Goal: Contribute content

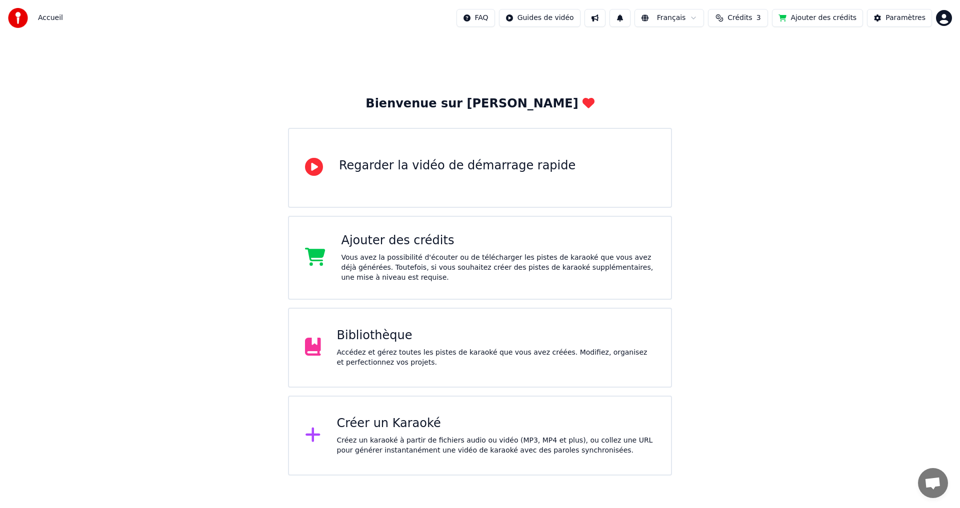
click at [430, 349] on div "Accédez et gérez toutes les pistes de karaoké que vous avez créées. Modifiez, o…" at bounding box center [496, 358] width 318 height 20
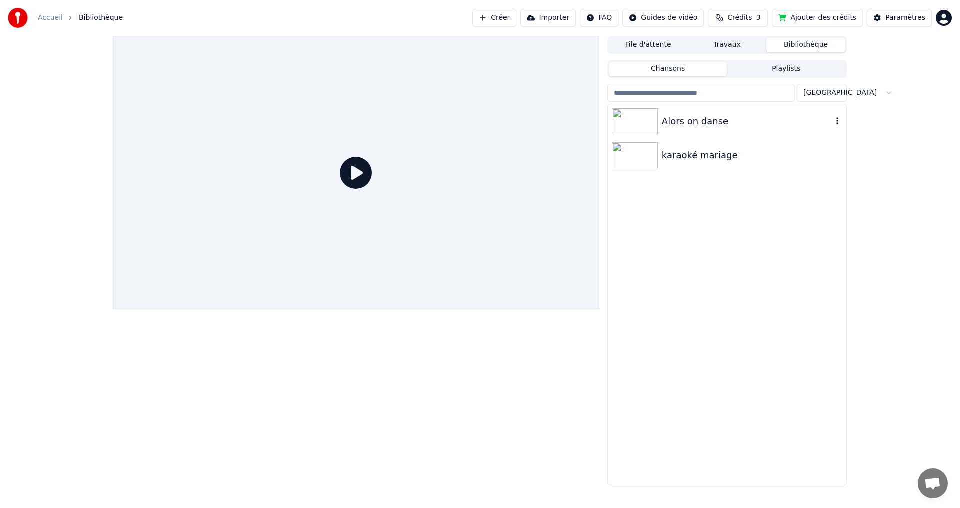
click at [633, 117] on img at bounding box center [635, 121] width 46 height 26
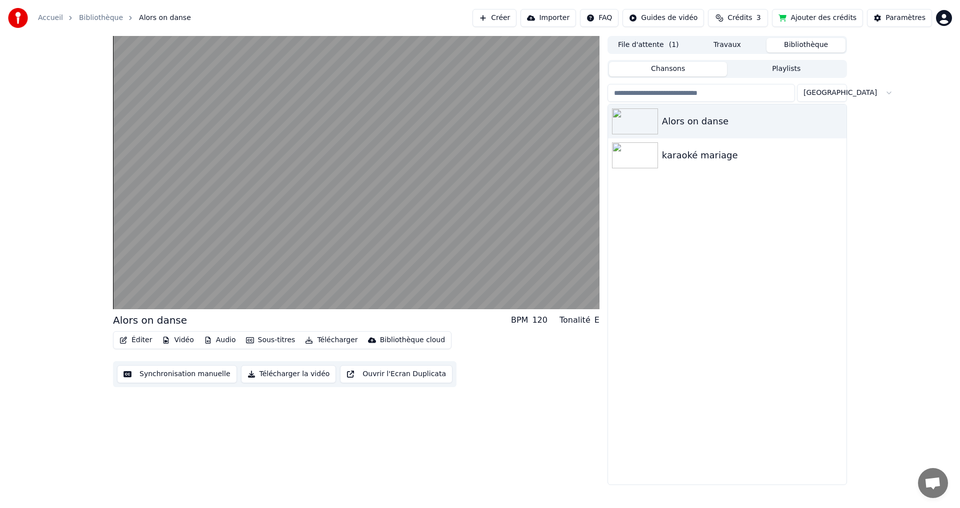
click at [138, 339] on button "Éditer" at bounding box center [135, 340] width 40 height 14
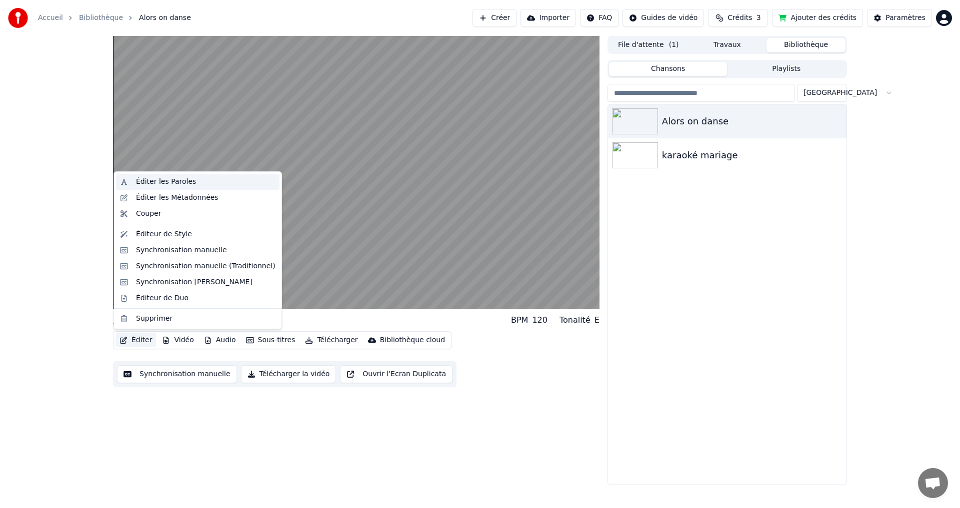
click at [160, 184] on div "Éditer les Paroles" at bounding box center [166, 182] width 60 height 10
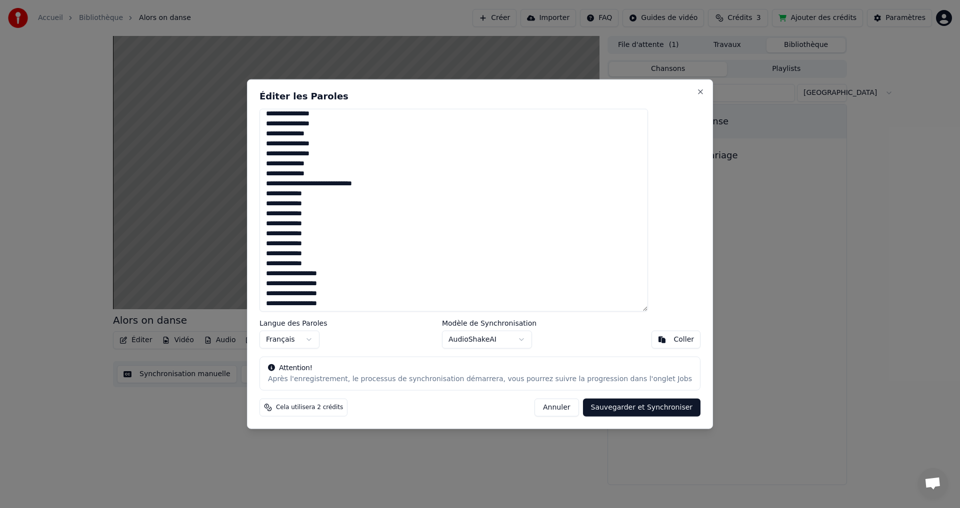
scroll to position [385, 0]
drag, startPoint x: 291, startPoint y: 119, endPoint x: 390, endPoint y: 346, distance: 247.3
click at [390, 343] on div "Éditer les Paroles Langue des Paroles Français Modèle de Synchronisation AudioS…" at bounding box center [480, 254] width 466 height 350
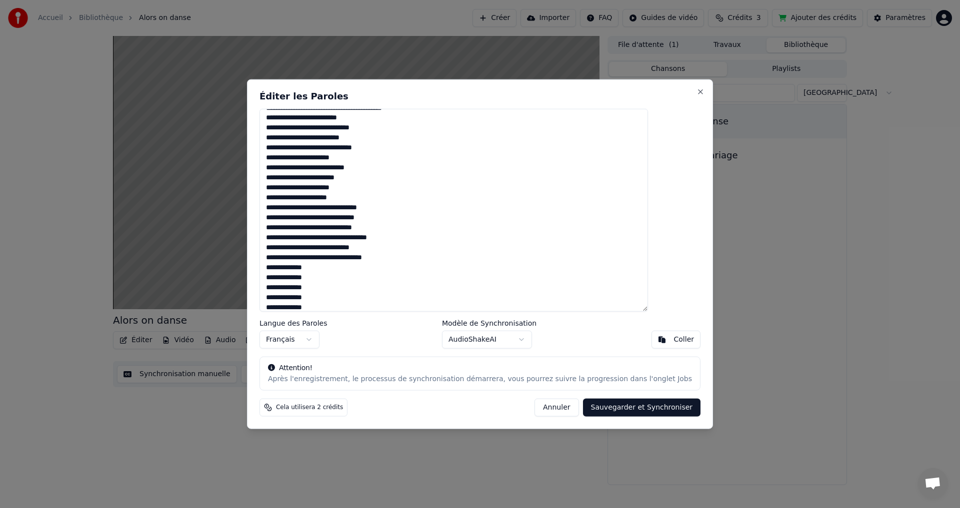
scroll to position [0, 0]
drag, startPoint x: 319, startPoint y: 115, endPoint x: 336, endPoint y: 119, distance: 18.1
click at [336, 119] on textarea at bounding box center [453, 209] width 388 height 203
click at [365, 117] on textarea at bounding box center [453, 209] width 388 height 203
click at [393, 118] on textarea at bounding box center [453, 209] width 388 height 203
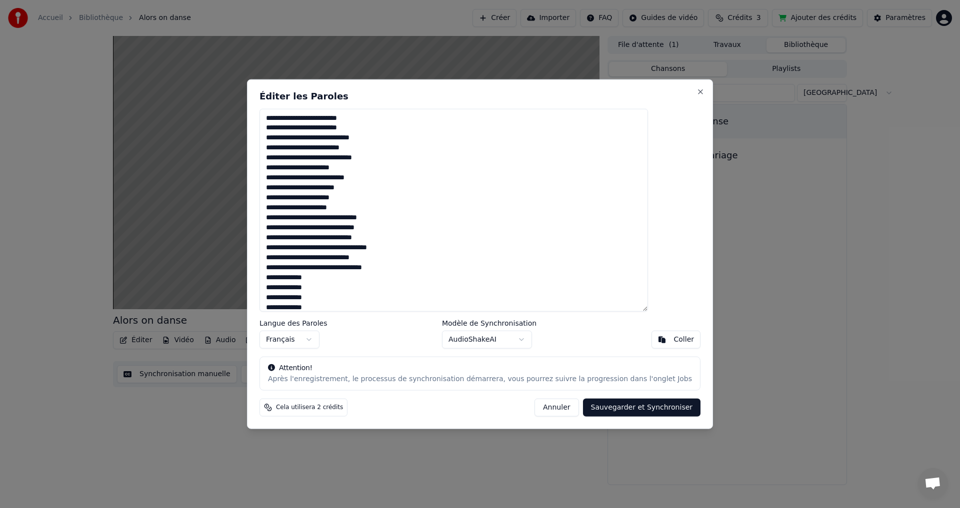
click at [337, 151] on textarea at bounding box center [453, 209] width 388 height 203
click at [381, 151] on textarea at bounding box center [453, 209] width 388 height 203
click at [382, 152] on textarea at bounding box center [453, 209] width 388 height 203
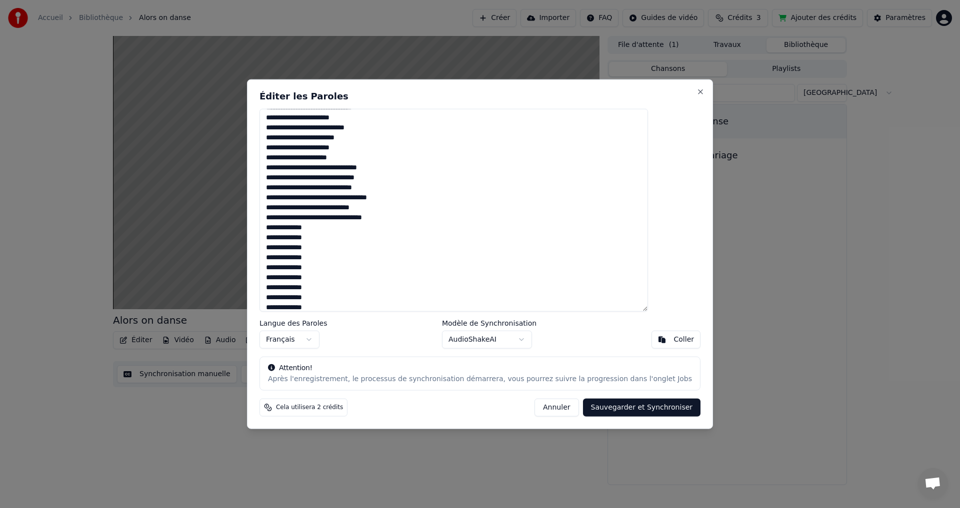
click at [332, 139] on textarea at bounding box center [453, 209] width 388 height 203
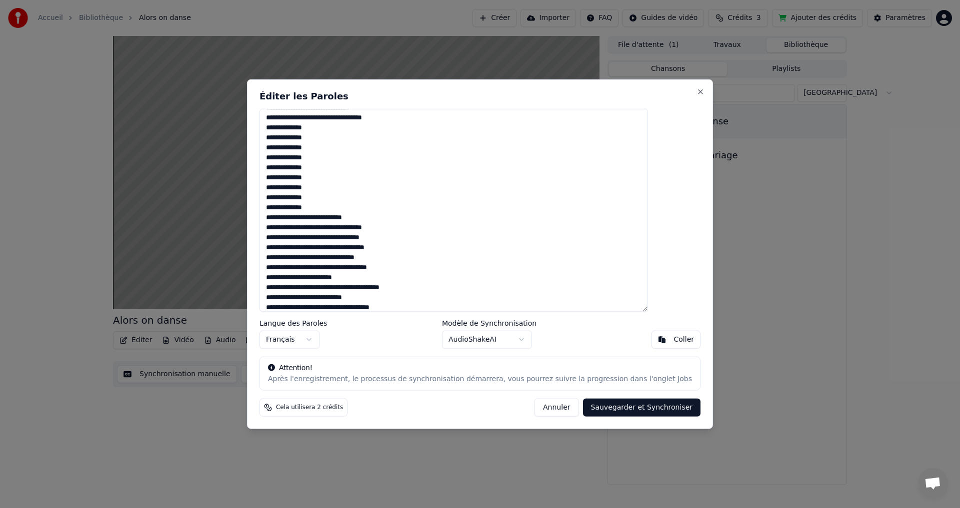
scroll to position [200, 0]
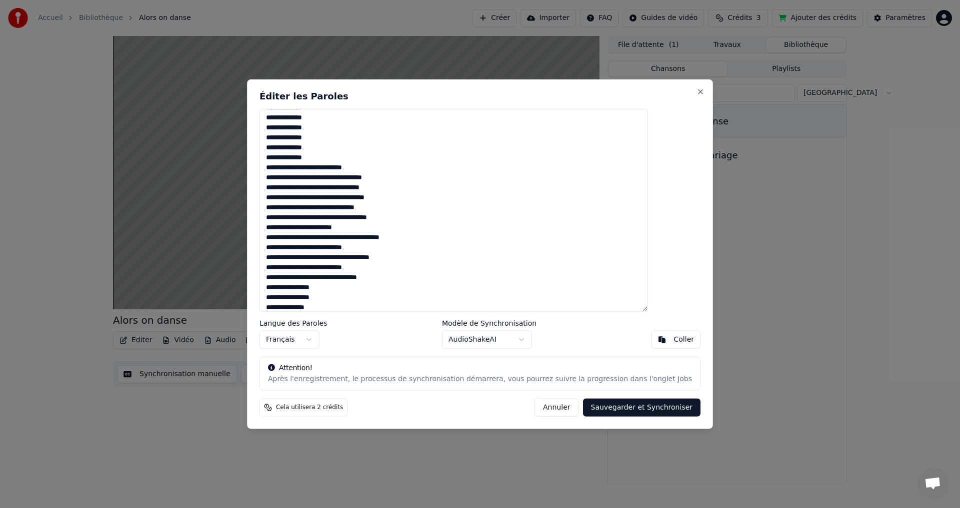
click at [363, 220] on textarea at bounding box center [453, 209] width 388 height 203
click at [341, 219] on textarea at bounding box center [453, 209] width 388 height 203
click at [324, 219] on textarea at bounding box center [453, 209] width 388 height 203
click at [403, 216] on textarea at bounding box center [453, 209] width 388 height 203
click at [412, 218] on textarea at bounding box center [453, 209] width 388 height 203
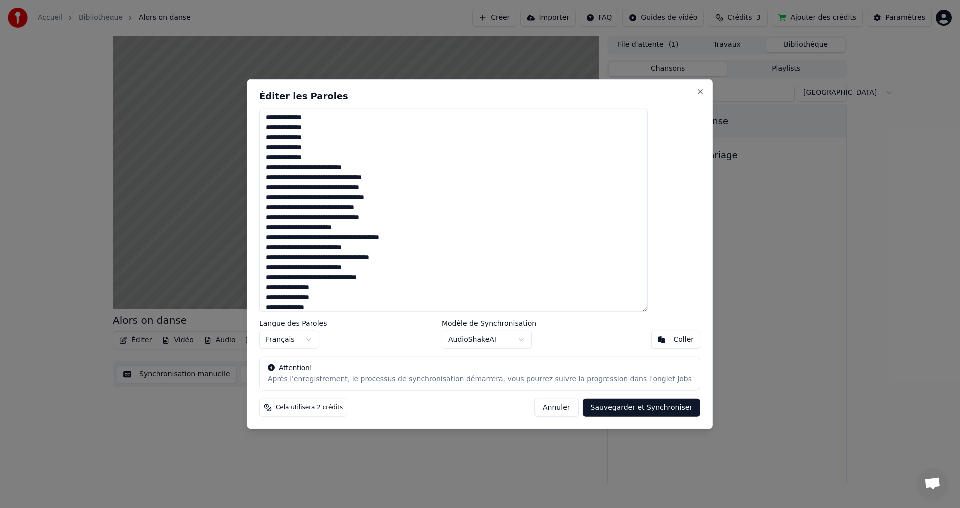
click at [373, 239] on textarea at bounding box center [453, 209] width 388 height 203
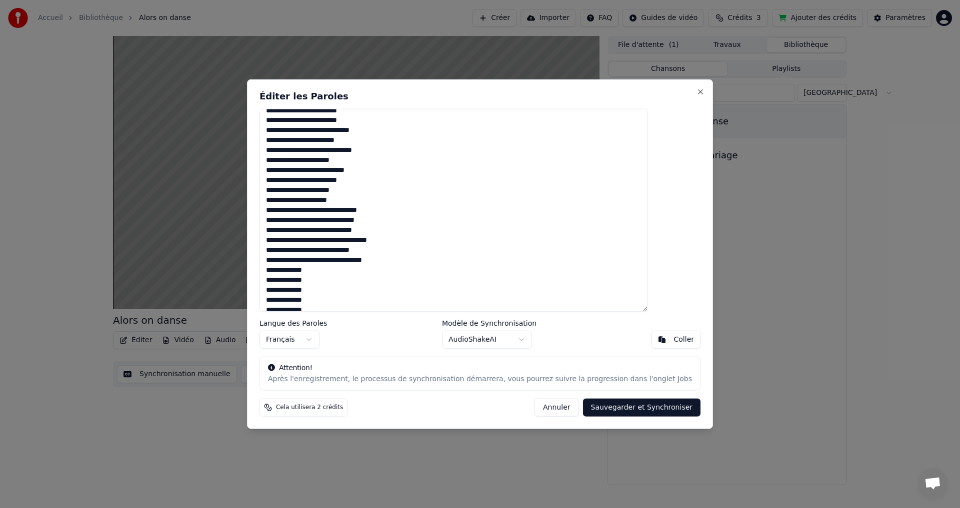
scroll to position [0, 0]
click at [343, 274] on textarea at bounding box center [453, 209] width 388 height 203
click at [343, 269] on textarea at bounding box center [453, 209] width 388 height 203
click at [334, 180] on textarea at bounding box center [453, 209] width 388 height 203
click at [341, 128] on textarea at bounding box center [453, 209] width 388 height 203
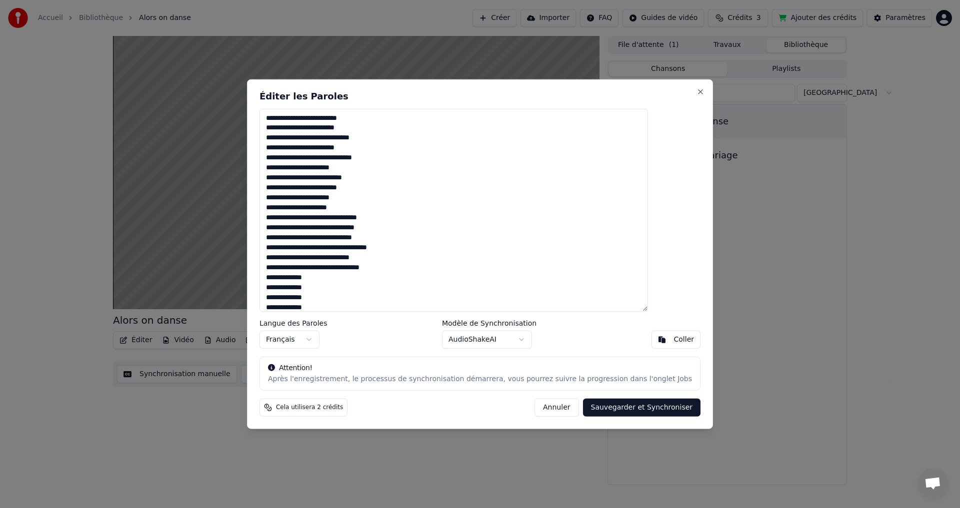
click at [319, 119] on textarea at bounding box center [453, 209] width 388 height 203
click at [346, 120] on textarea at bounding box center [453, 209] width 388 height 203
drag, startPoint x: 400, startPoint y: 94, endPoint x: 520, endPoint y: 81, distance: 120.1
click at [520, 81] on div "Éditer les Paroles Langue des Paroles Français Modèle de Synchronisation AudioS…" at bounding box center [480, 254] width 466 height 350
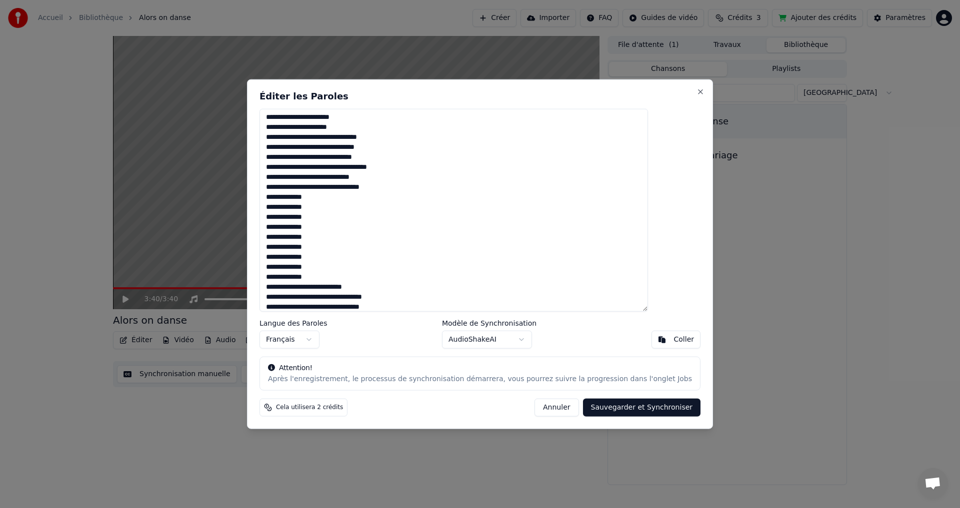
scroll to position [100, 0]
click at [346, 148] on textarea at bounding box center [453, 209] width 388 height 203
click at [349, 139] on textarea at bounding box center [453, 209] width 388 height 203
click at [348, 129] on textarea at bounding box center [453, 209] width 388 height 203
click at [346, 131] on textarea at bounding box center [453, 209] width 388 height 203
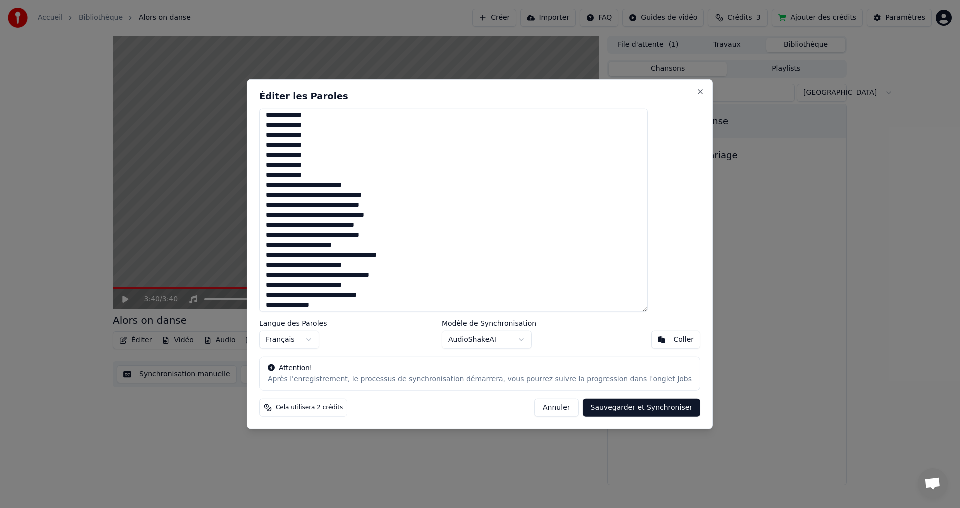
scroll to position [200, 0]
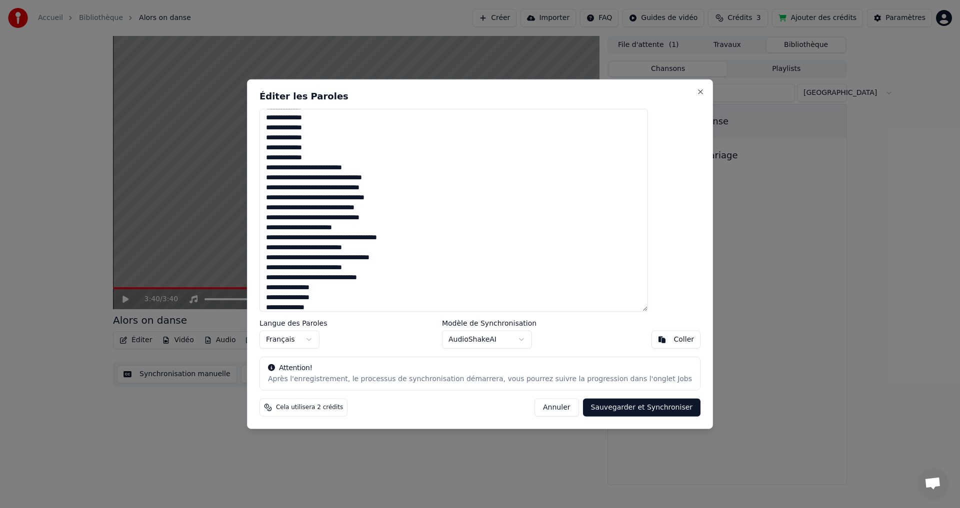
click at [348, 199] on textarea at bounding box center [453, 209] width 388 height 203
click at [342, 210] on textarea at bounding box center [453, 209] width 388 height 203
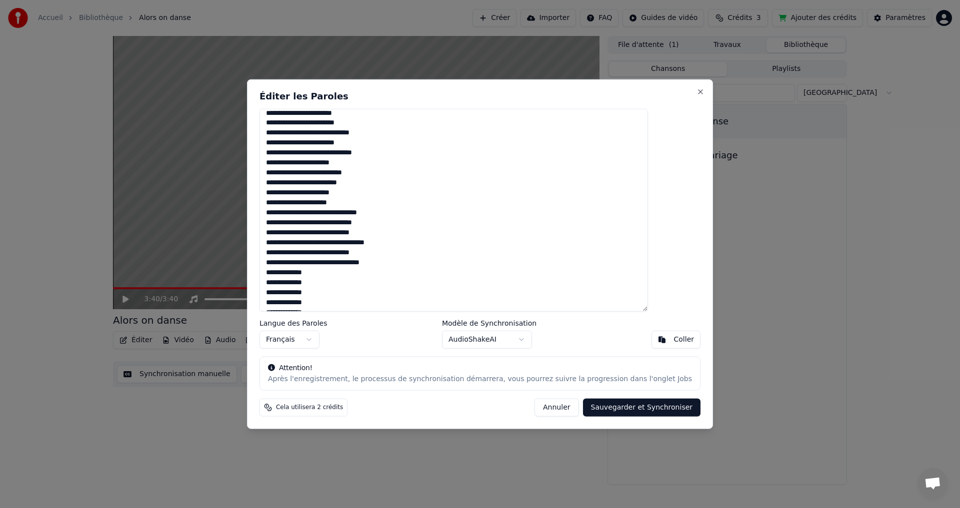
scroll to position [0, 0]
click at [324, 209] on textarea at bounding box center [453, 209] width 388 height 203
click at [326, 210] on textarea at bounding box center [453, 209] width 388 height 203
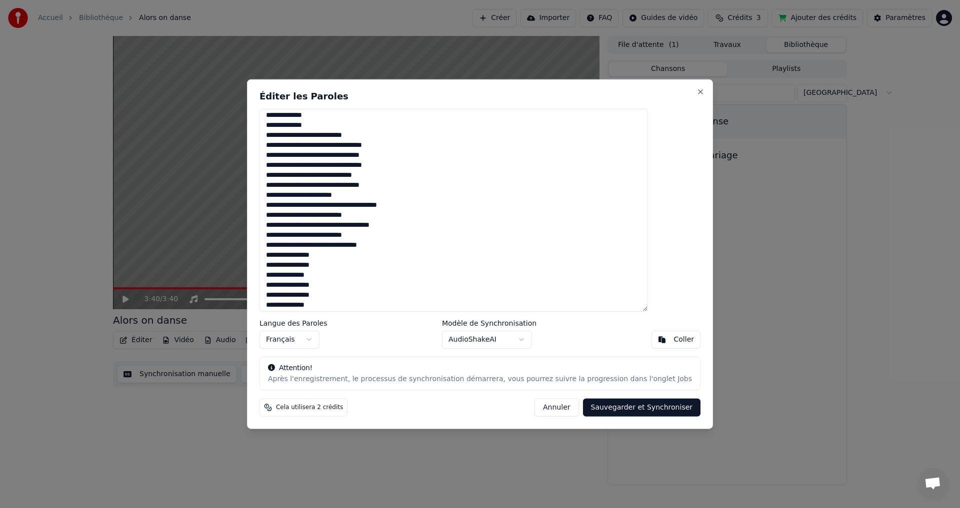
scroll to position [250, 0]
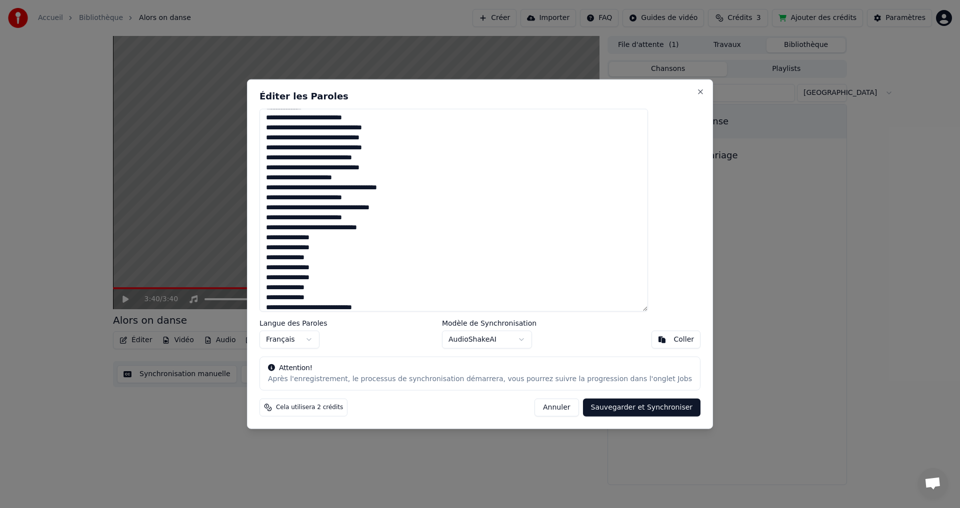
click at [355, 230] on textarea at bounding box center [453, 209] width 388 height 203
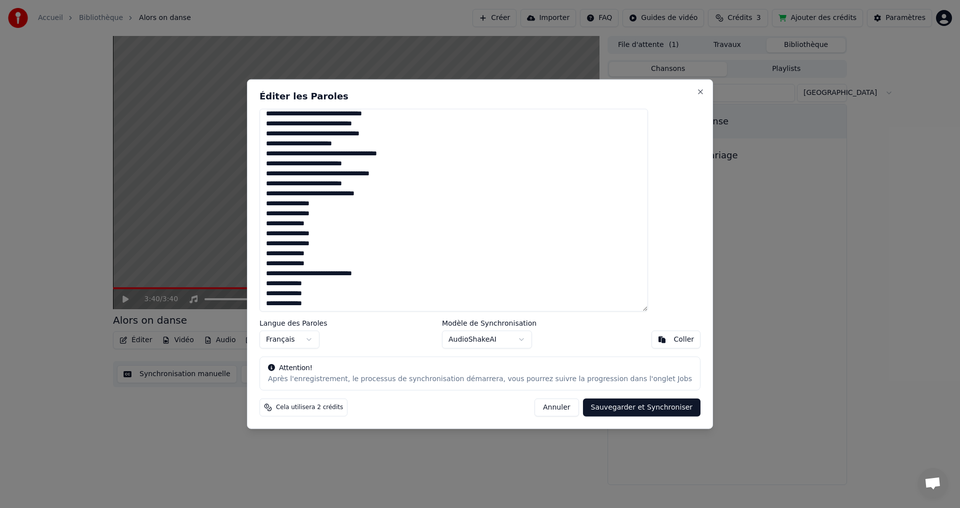
scroll to position [385, 0]
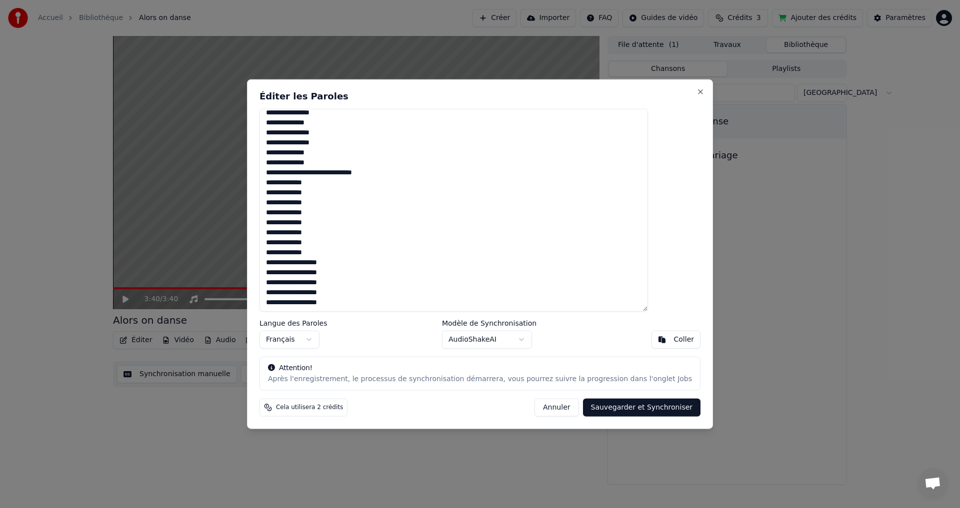
type textarea "**********"
click at [612, 409] on button "Sauvegarder et Synchroniser" at bounding box center [642, 408] width 118 height 18
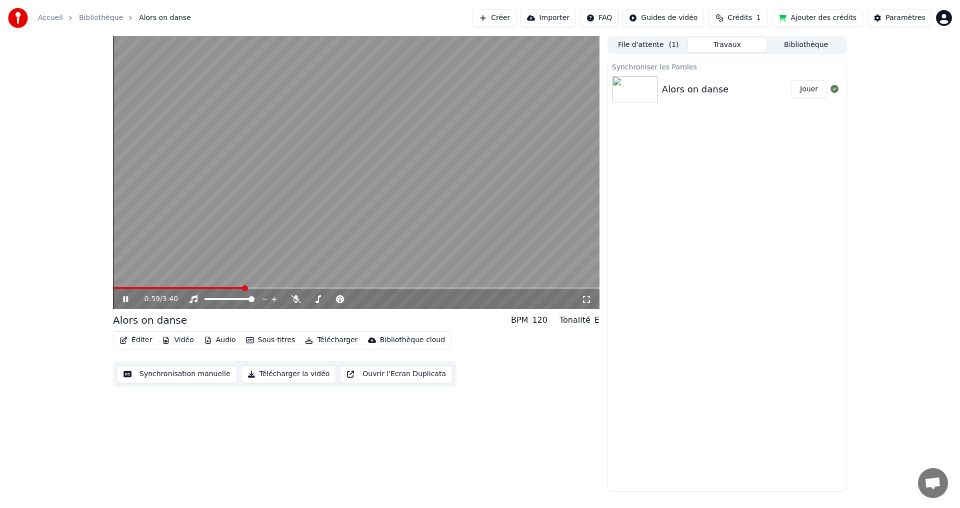
click at [275, 377] on button "Télécharger la vidéo" at bounding box center [288, 374] width 95 height 18
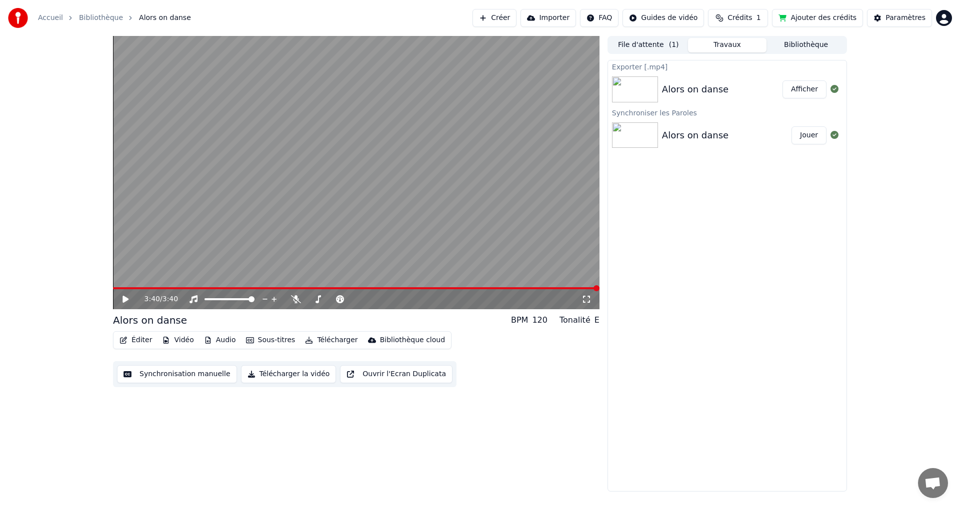
click at [796, 91] on button "Afficher" at bounding box center [804, 89] width 44 height 18
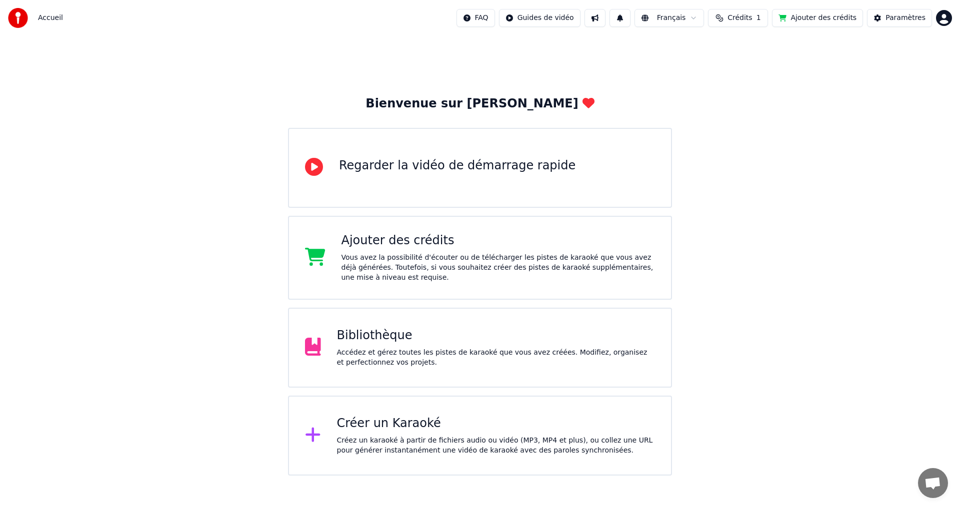
click at [940, 20] on html "Accueil FAQ Guides de vidéo Français Crédits 1 Ajouter des crédits Paramètres B…" at bounding box center [480, 238] width 960 height 476
click at [887, 100] on span "Se Déconnecter" at bounding box center [890, 105] width 56 height 10
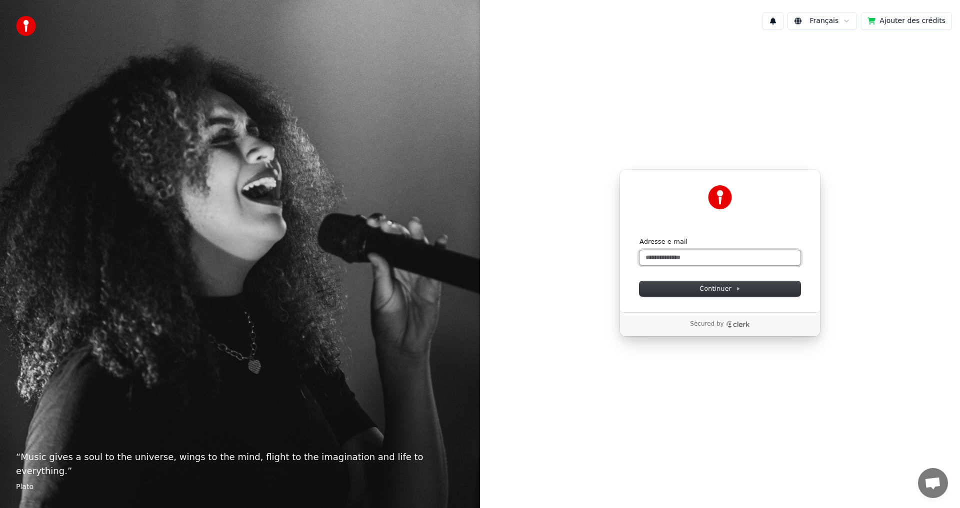
click at [681, 262] on input "Adresse e-mail" at bounding box center [719, 257] width 161 height 15
click at [703, 292] on span "Continuer" at bounding box center [719, 288] width 41 height 9
type input "**********"
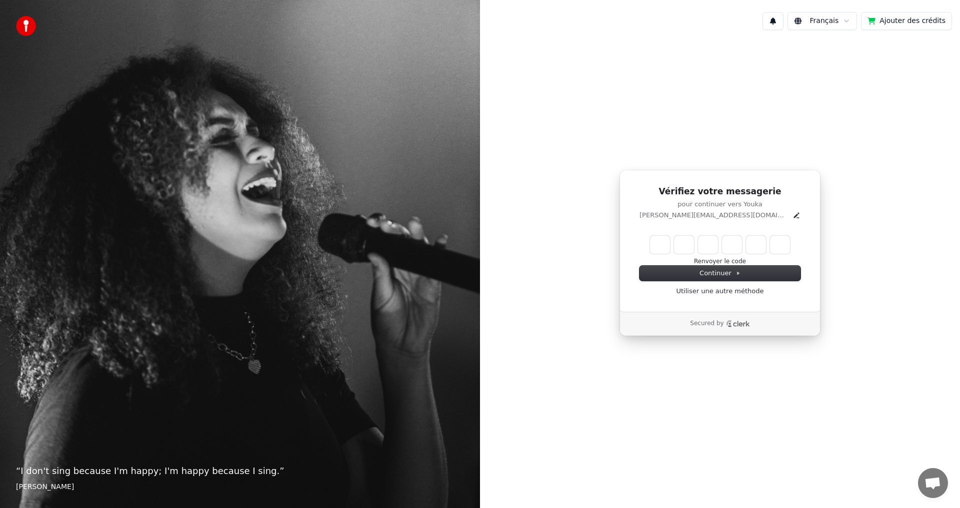
click at [658, 244] on input "Enter verification code" at bounding box center [720, 245] width 140 height 18
click at [652, 249] on input "Enter verification code" at bounding box center [730, 245] width 160 height 18
type input "******"
